Goal: Transaction & Acquisition: Purchase product/service

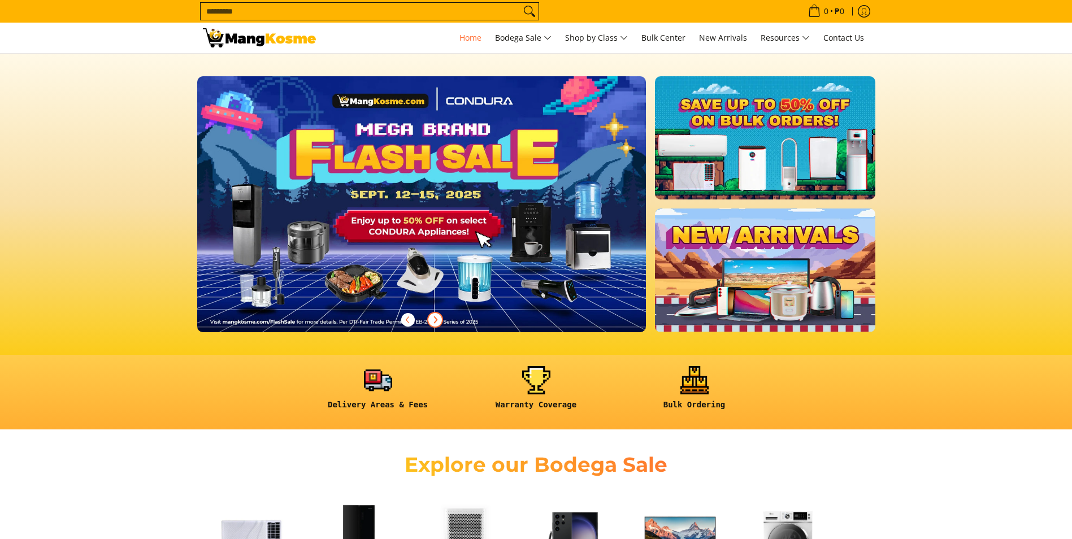
click at [429, 321] on span "Next" at bounding box center [436, 320] width 14 height 14
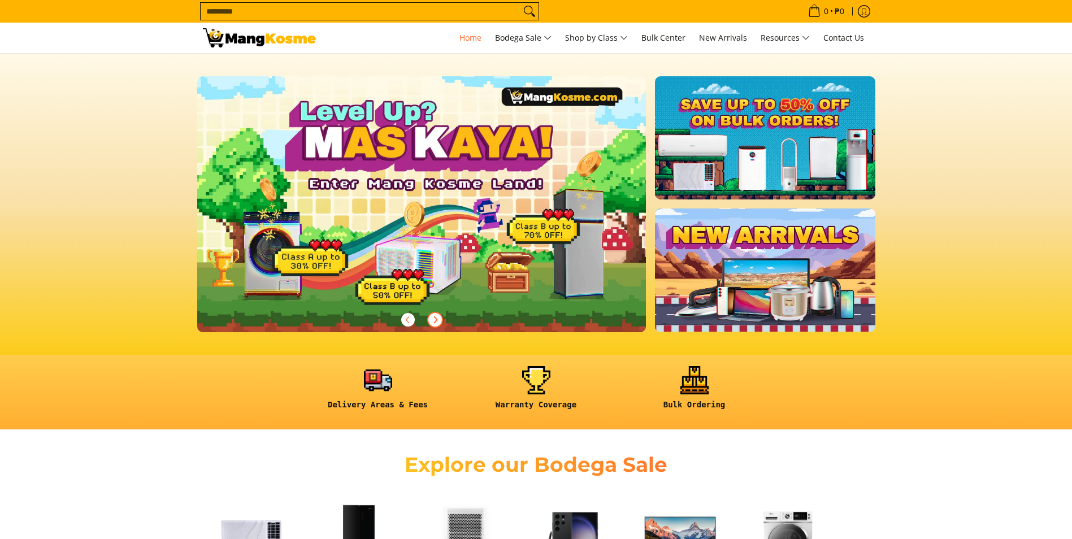
scroll to position [0, 449]
click at [429, 321] on span "Next" at bounding box center [436, 320] width 14 height 14
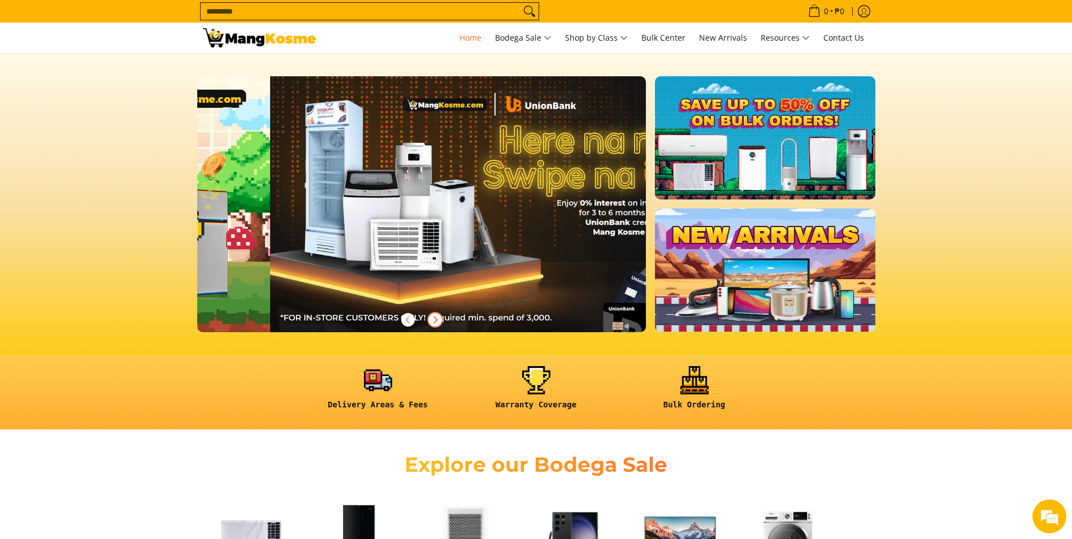
scroll to position [0, 899]
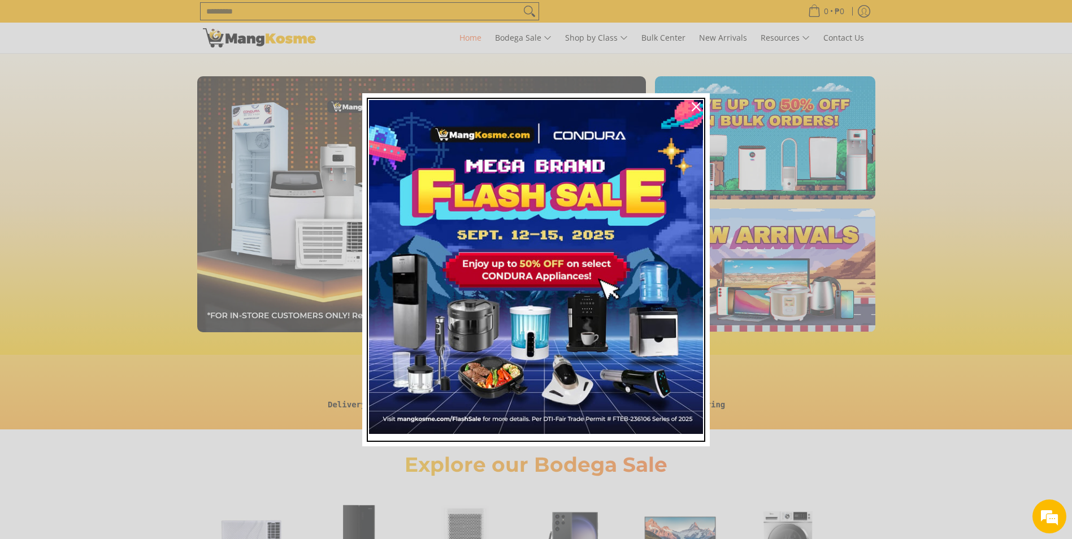
click at [429, 321] on img "Marketing offer form" at bounding box center [536, 267] width 334 height 334
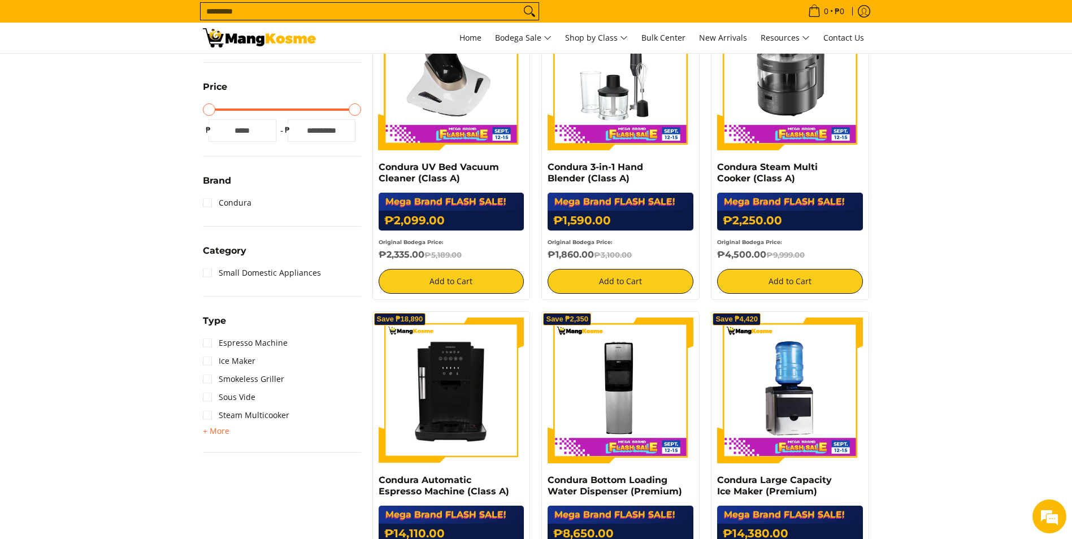
scroll to position [289, 0]
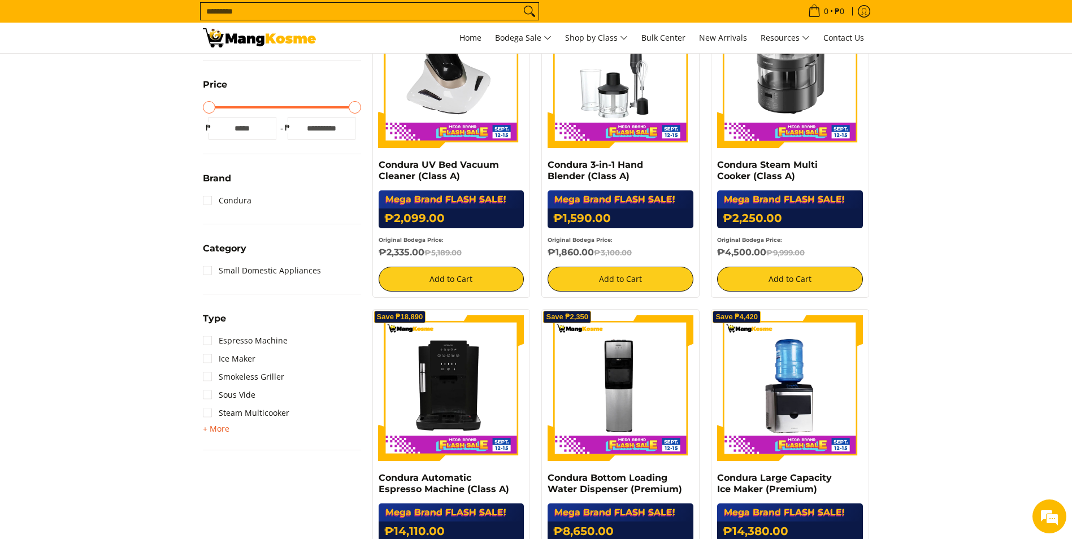
click at [218, 429] on span "+ More" at bounding box center [216, 429] width 27 height 9
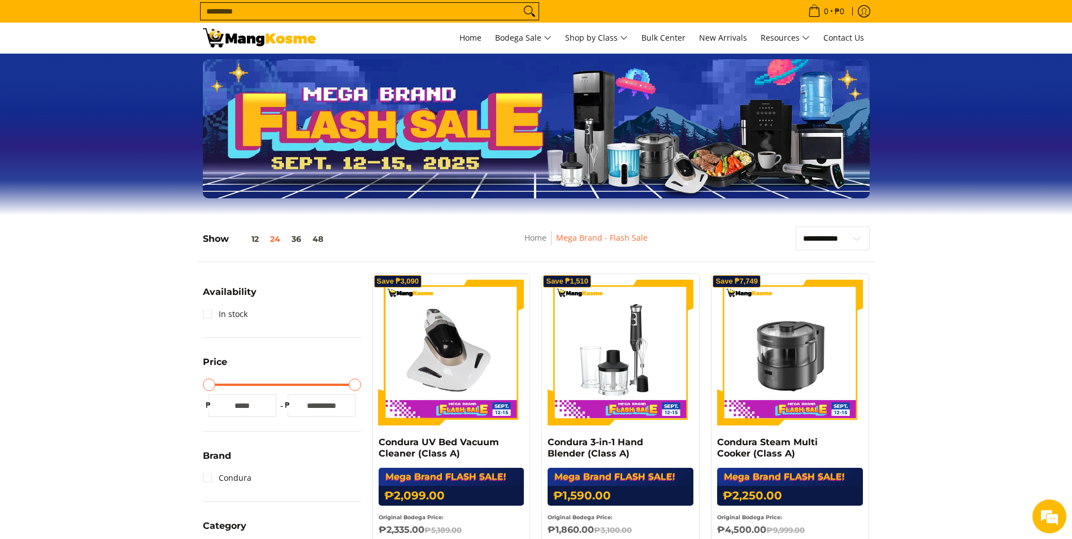
scroll to position [0, 0]
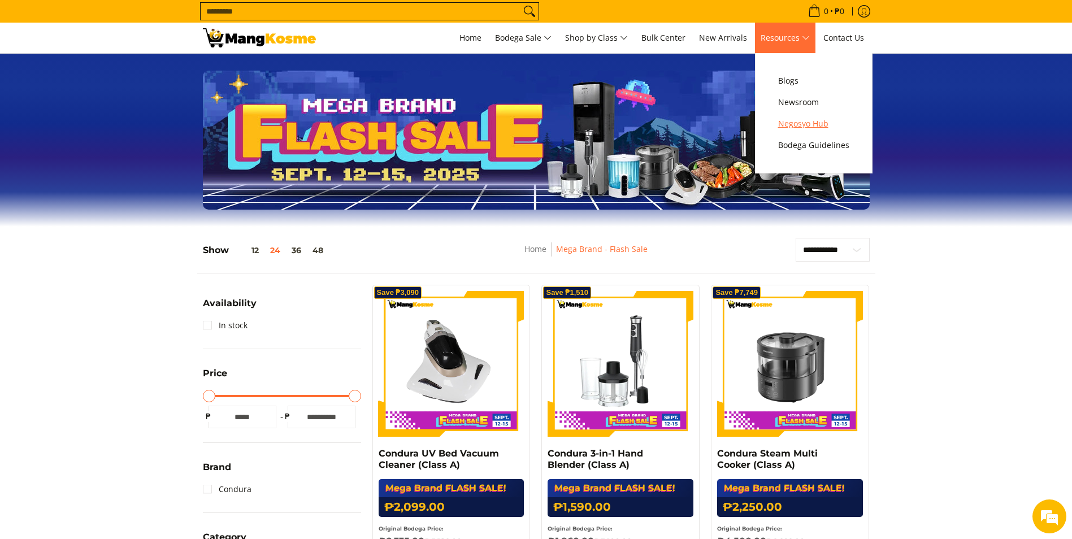
click at [808, 124] on span "Negosyo Hub" at bounding box center [813, 124] width 71 height 14
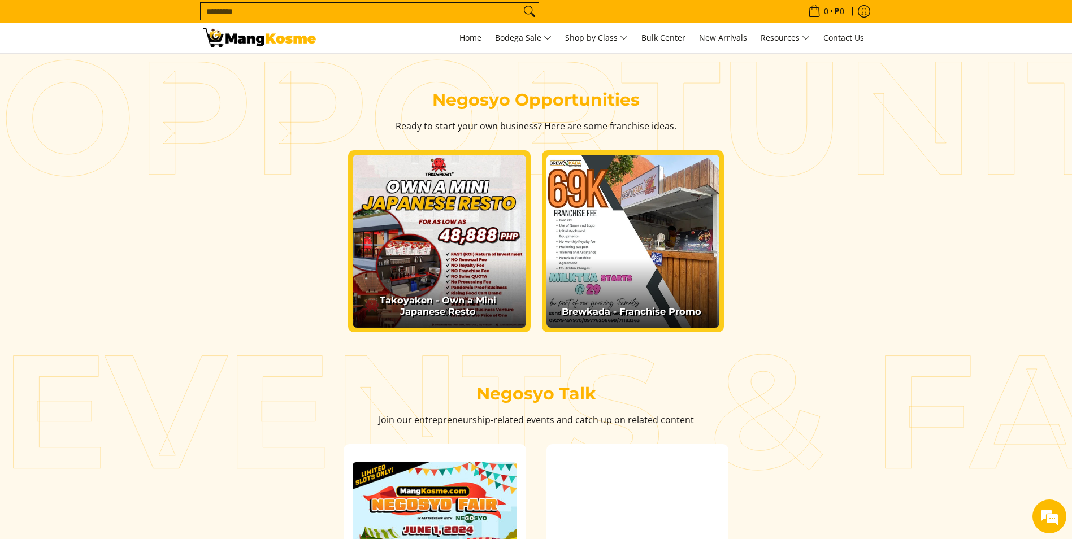
scroll to position [1357, 0]
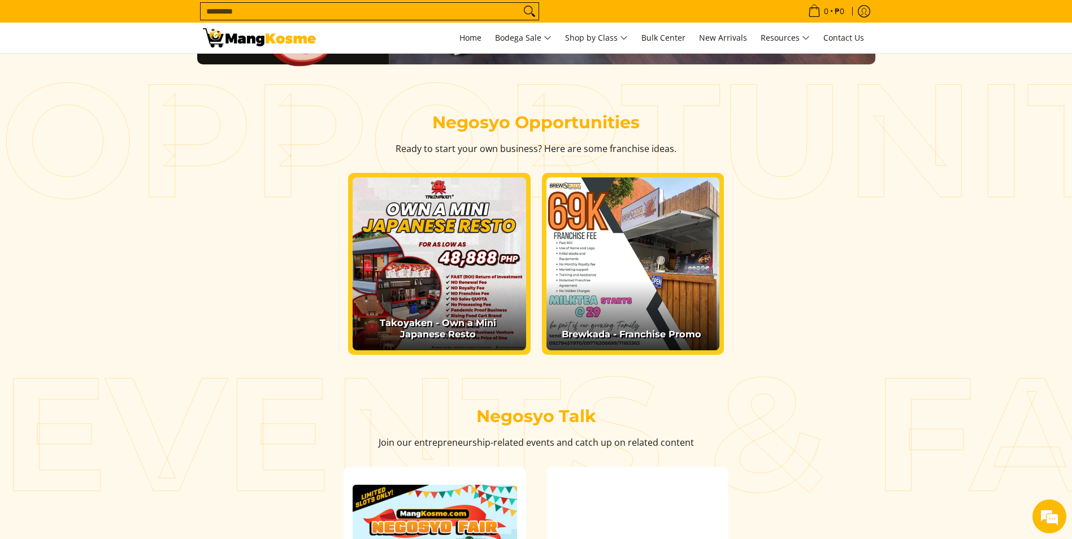
click at [403, 297] on link at bounding box center [440, 265] width 174 height 174
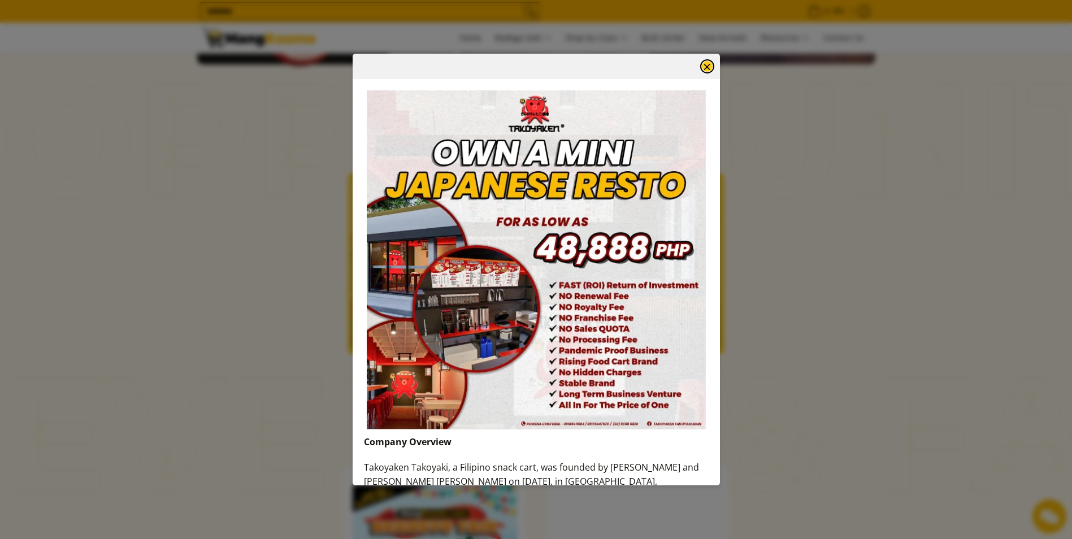
click at [704, 68] on button "×" at bounding box center [707, 66] width 14 height 14
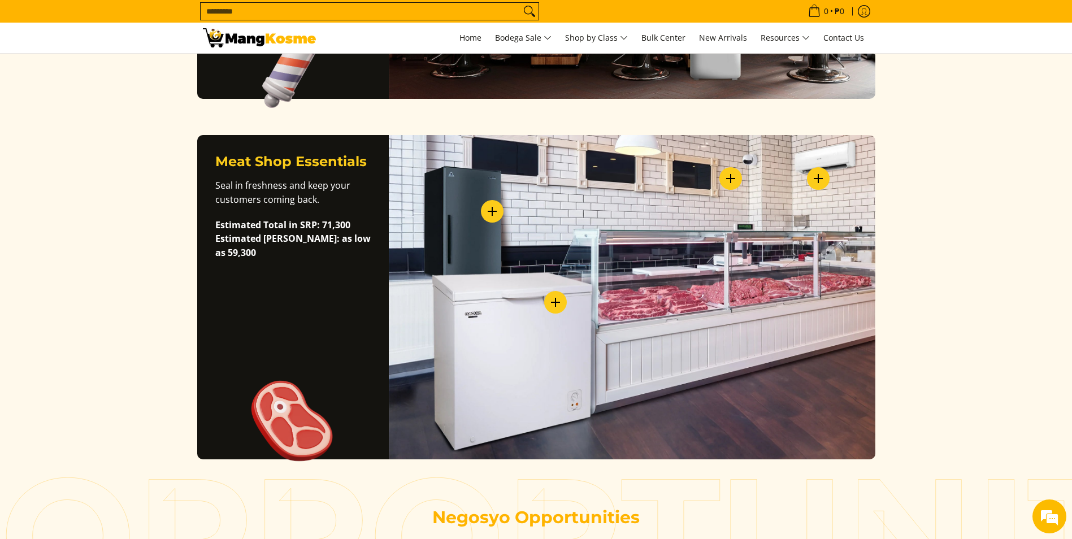
scroll to position [905, 0]
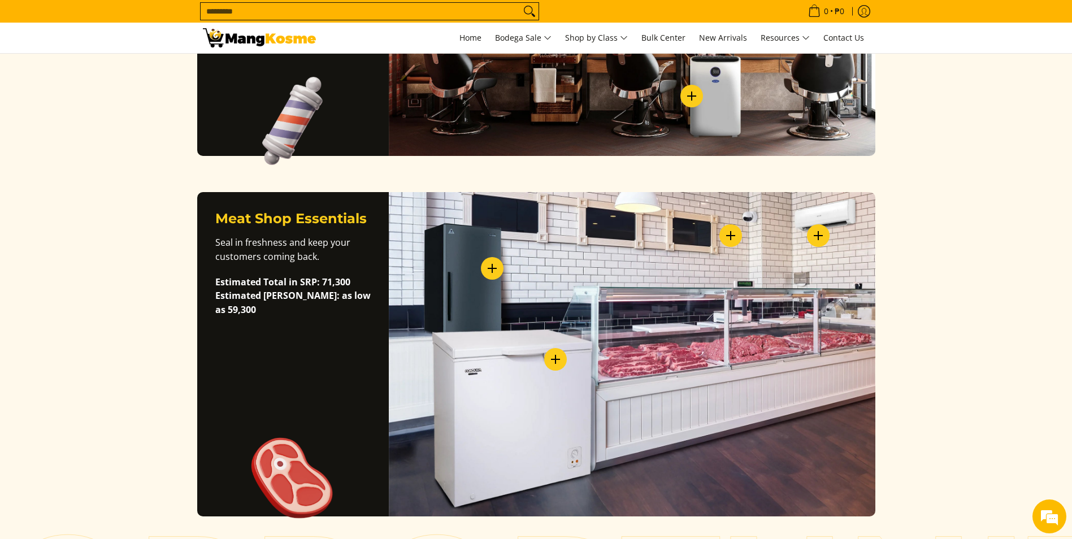
click at [491, 275] on label "View Details - Refrigerators" at bounding box center [492, 268] width 23 height 23
click at [582, 326] on link "Refrigerators Deals" at bounding box center [567, 326] width 92 height 10
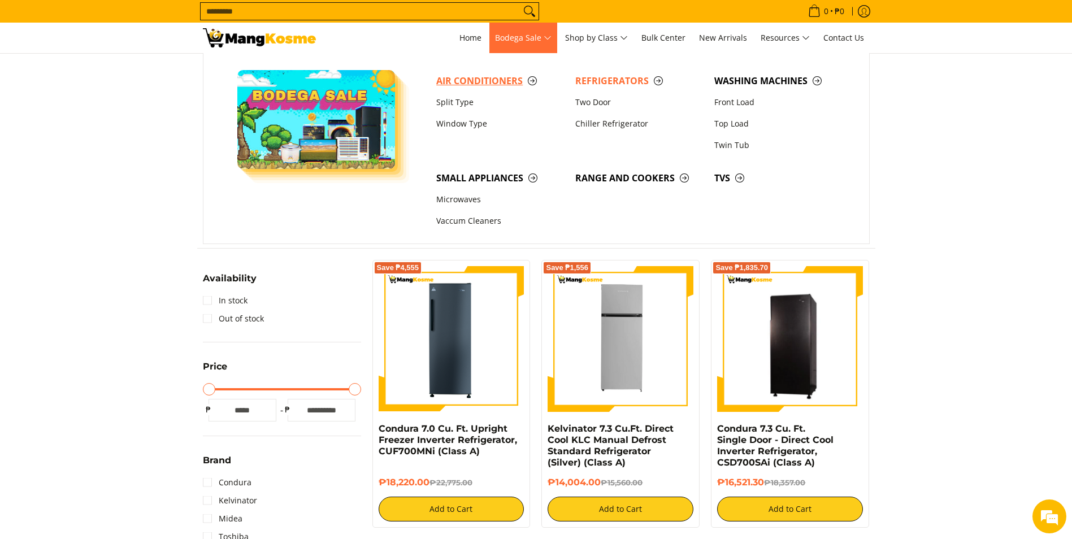
click at [504, 79] on span "Air Conditioners" at bounding box center [500, 81] width 128 height 14
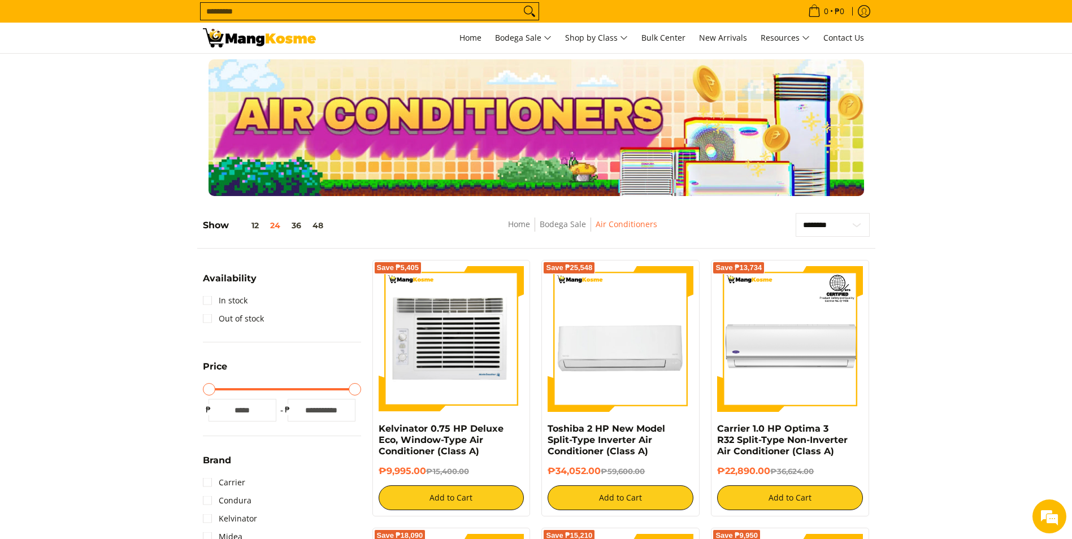
click at [483, 370] on img at bounding box center [452, 339] width 146 height 146
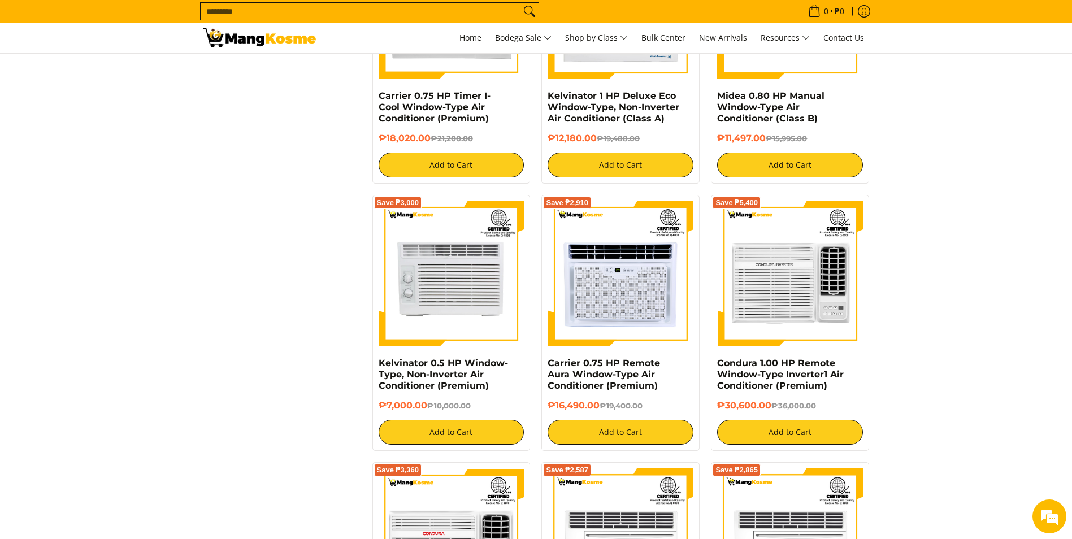
scroll to position [1470, 0]
